Goal: Task Accomplishment & Management: Use online tool/utility

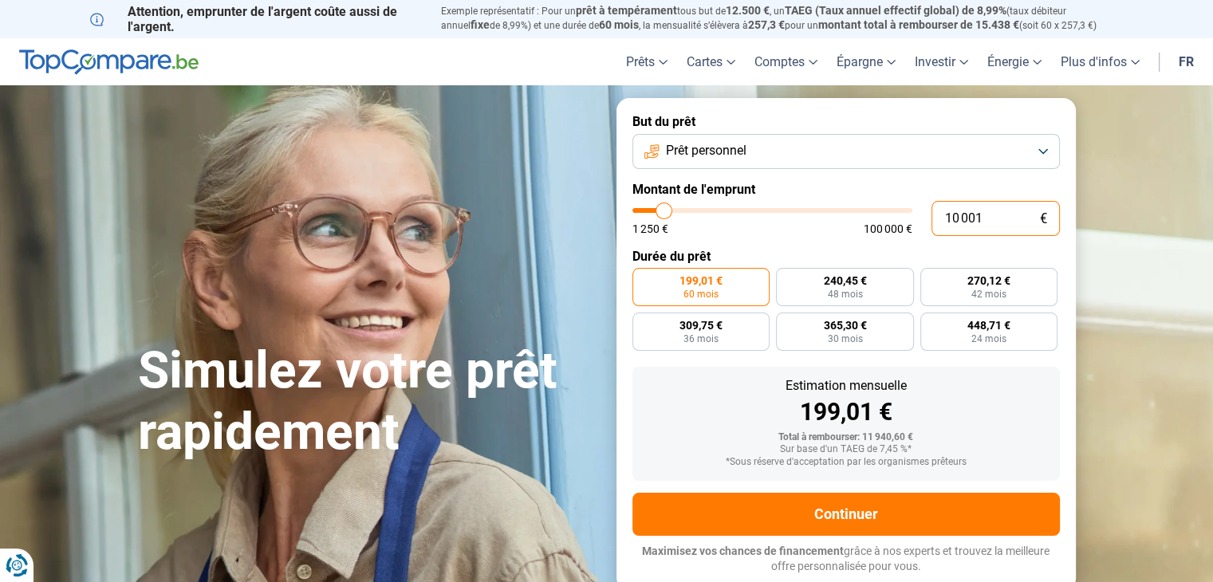
click at [986, 218] on input "10 001" at bounding box center [995, 218] width 128 height 35
type input "1 000"
type input "1250"
type input "100"
type input "1250"
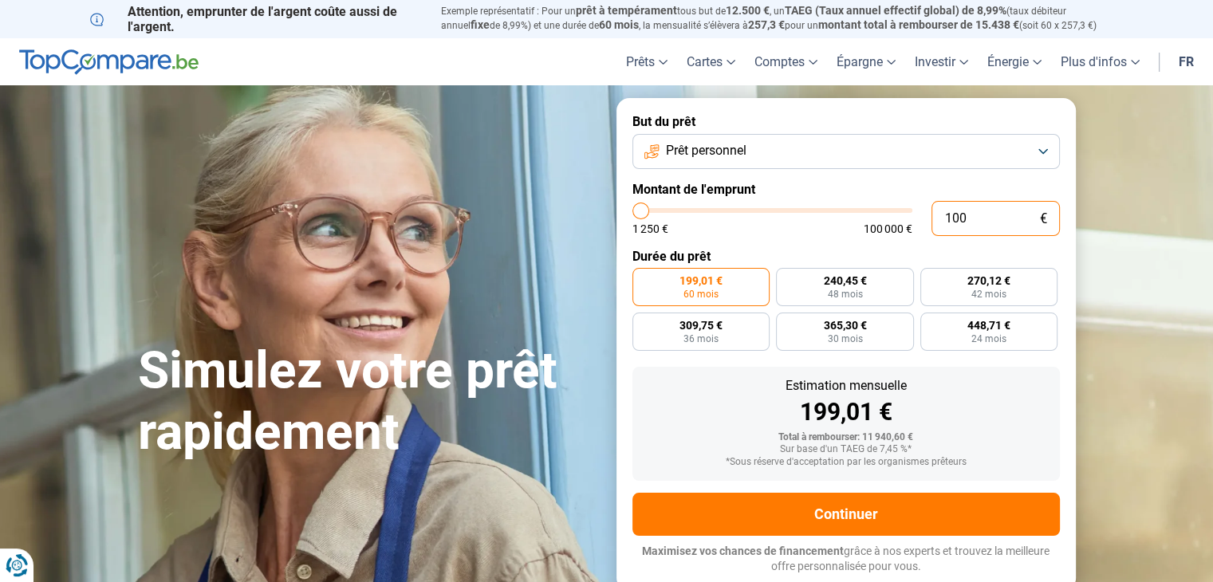
type input "10"
type input "1250"
type input "1"
type input "1250"
type input "0"
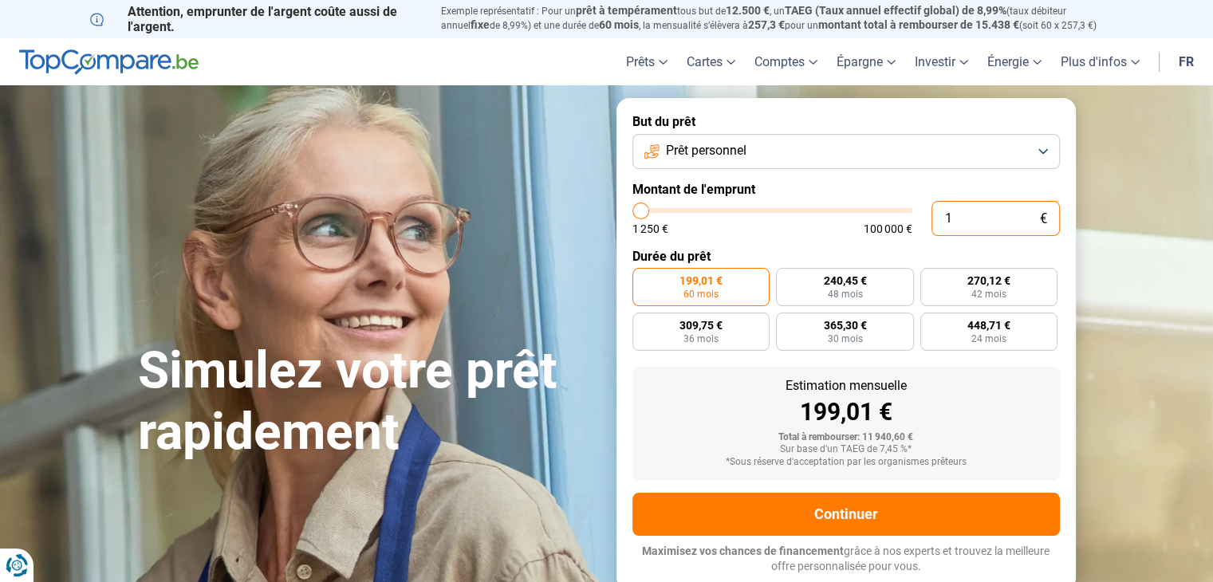
type input "1250"
type input "1 250"
type input "1250"
radio input "true"
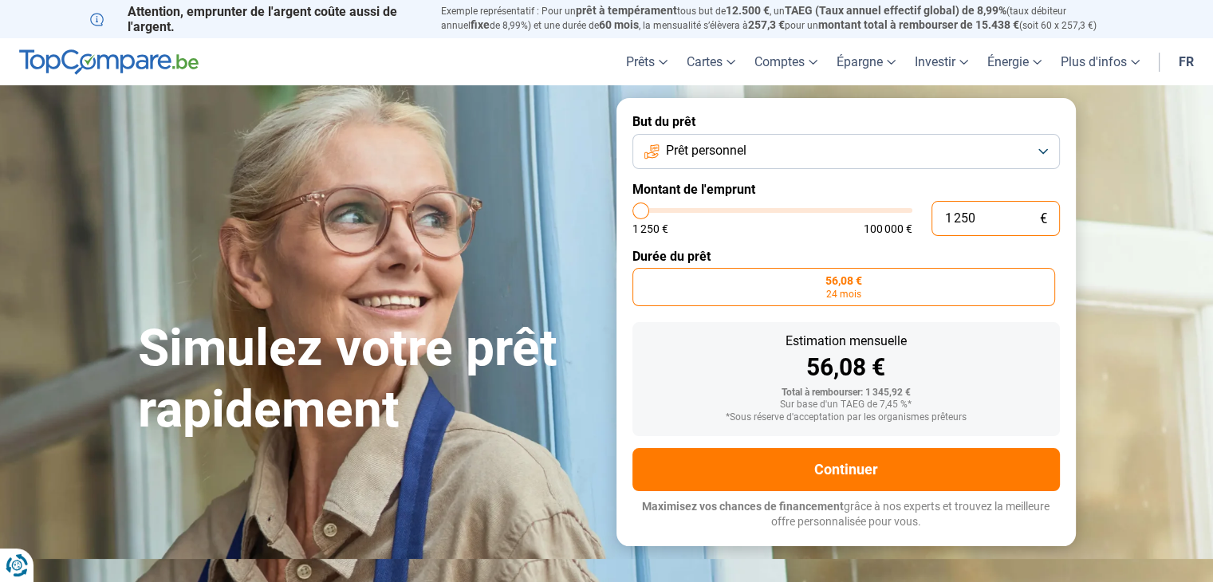
type input "125"
type input "1250"
type input "12"
type input "1250"
type input "1"
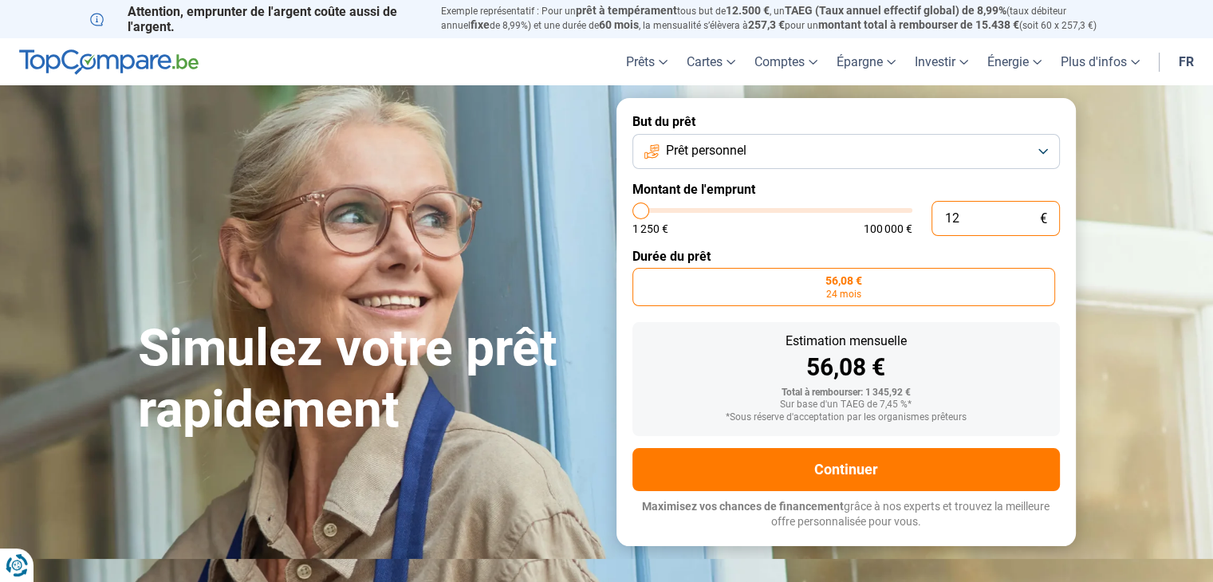
type input "1250"
type input "0"
type input "1250"
type input "5"
type input "1250"
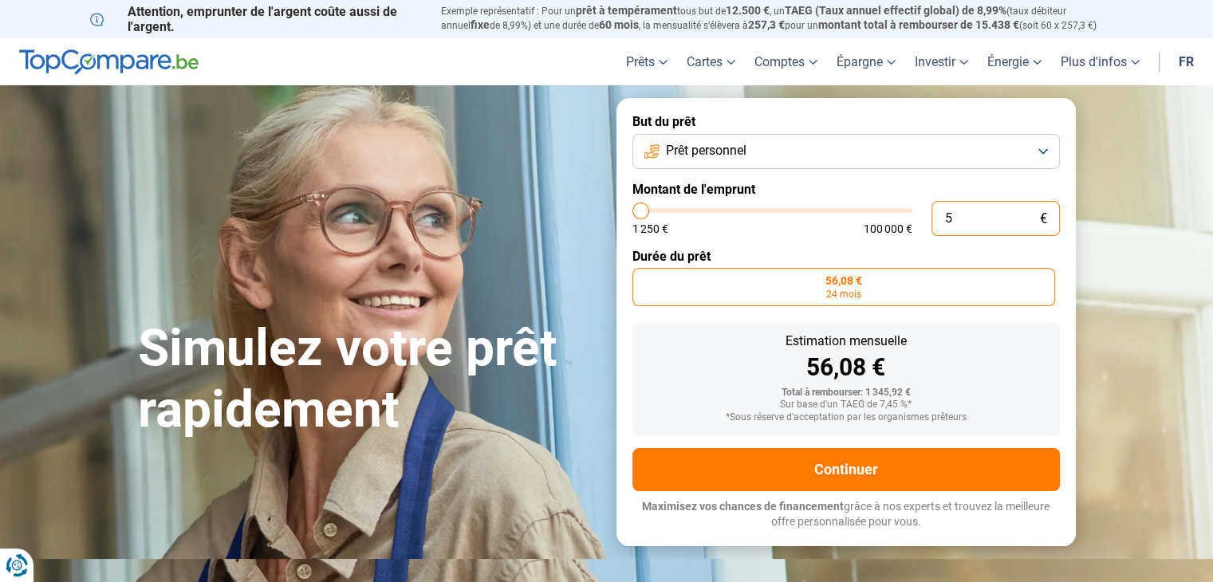
type input "50"
type input "1250"
type input "500"
type input "1250"
type input "5 000"
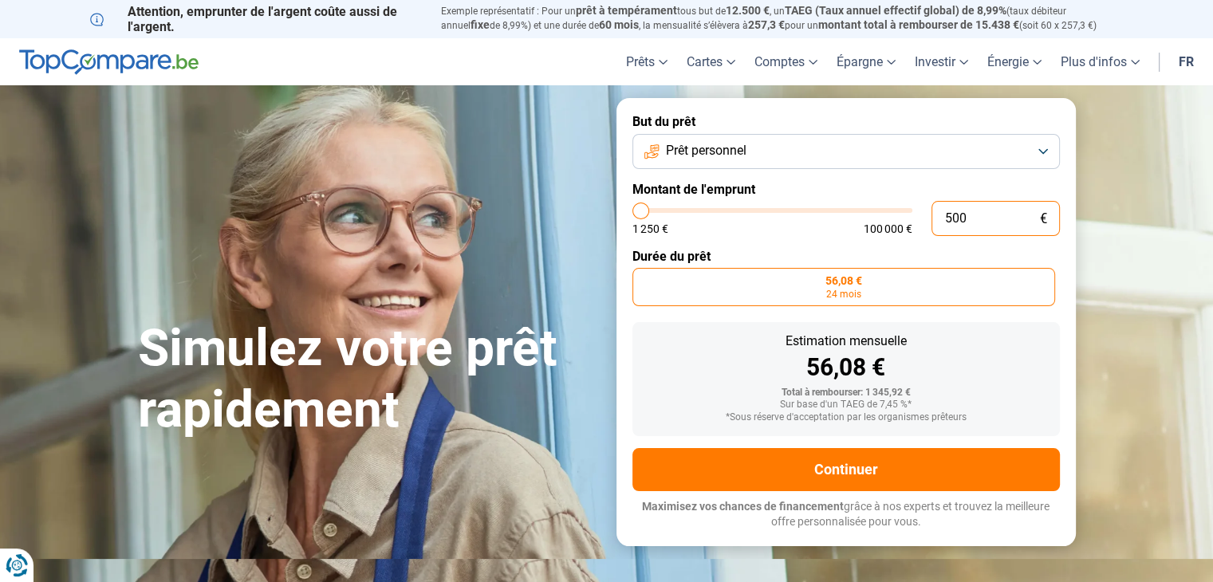
type input "5000"
type input "500"
type input "1250"
type input "50"
type input "1250"
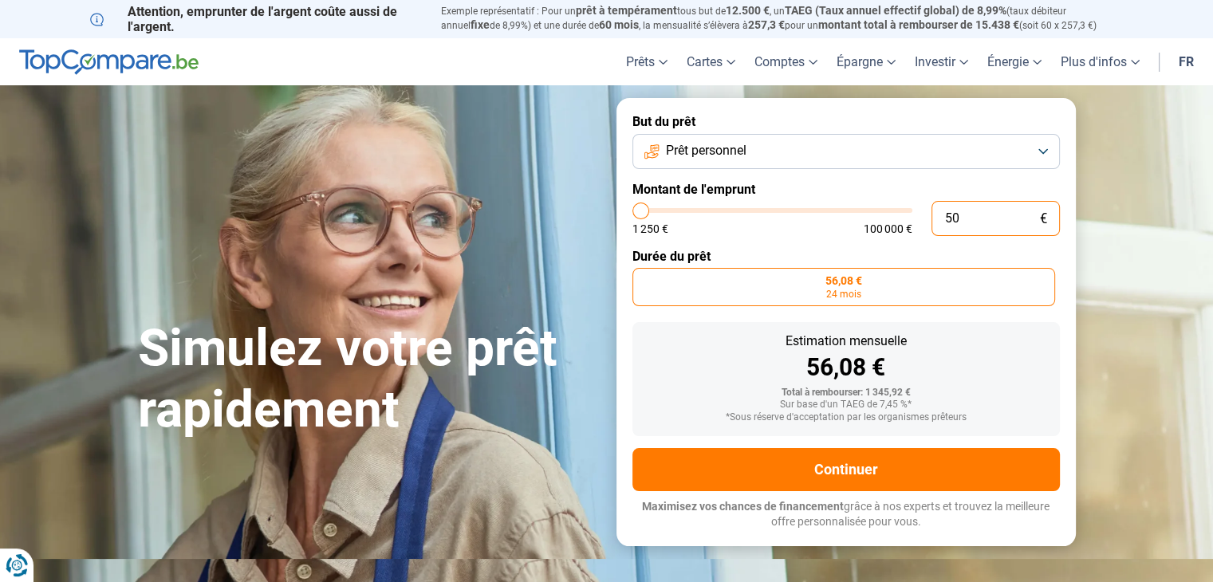
type input "5"
type input "1250"
type input "0"
type input "1250"
type input "3"
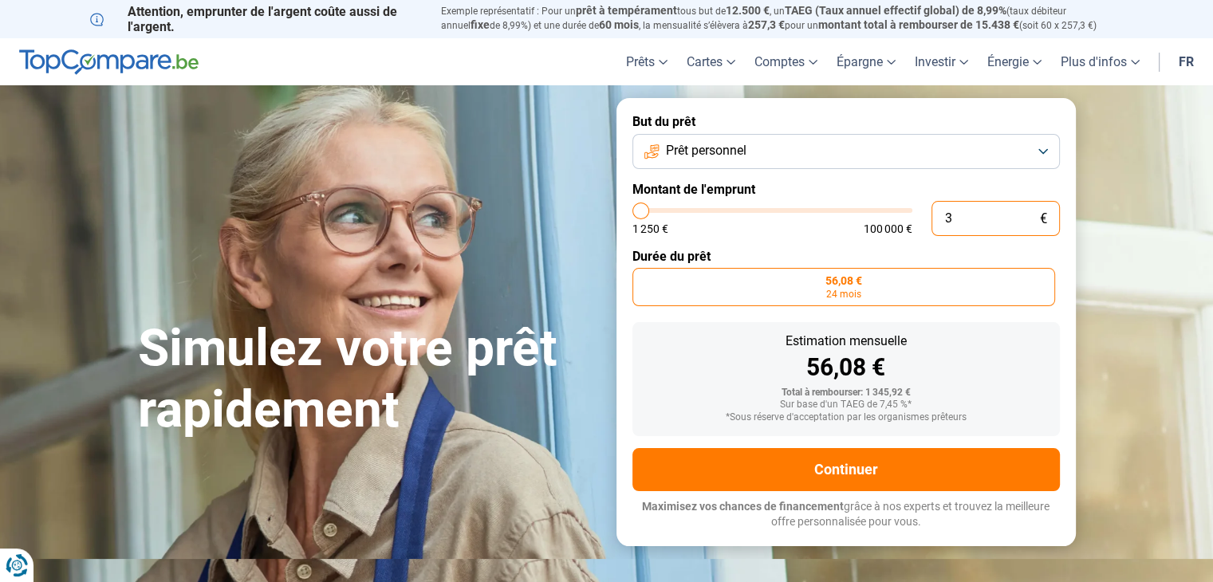
type input "1250"
type input "30"
type input "1250"
type input "300"
type input "1250"
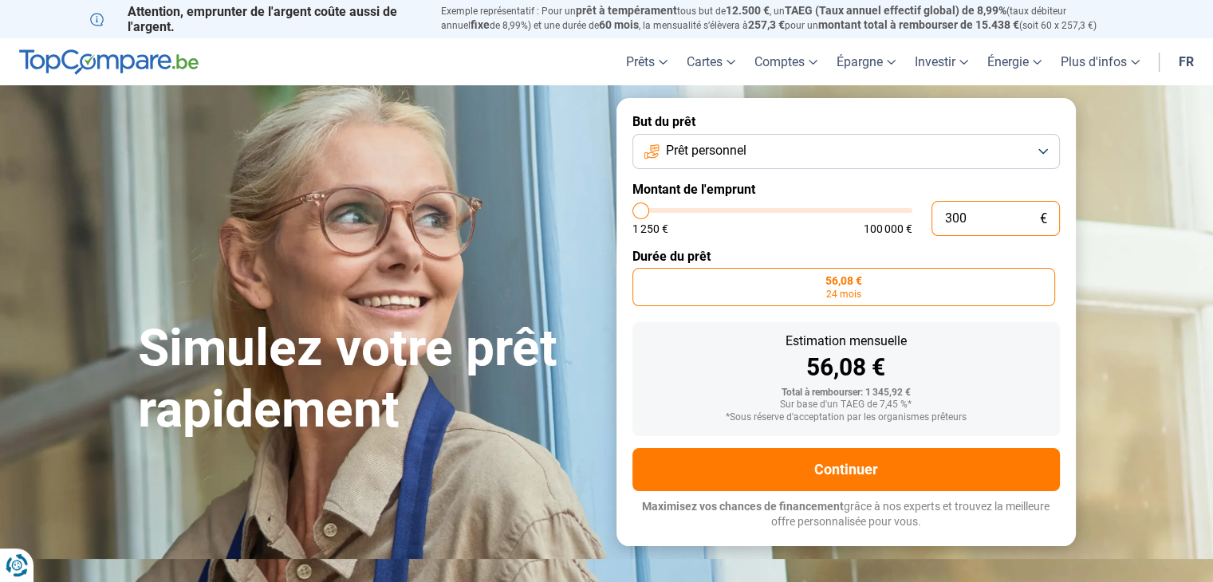
type input "3 000"
type input "3000"
radio input "false"
